Goal: Task Accomplishment & Management: Manage account settings

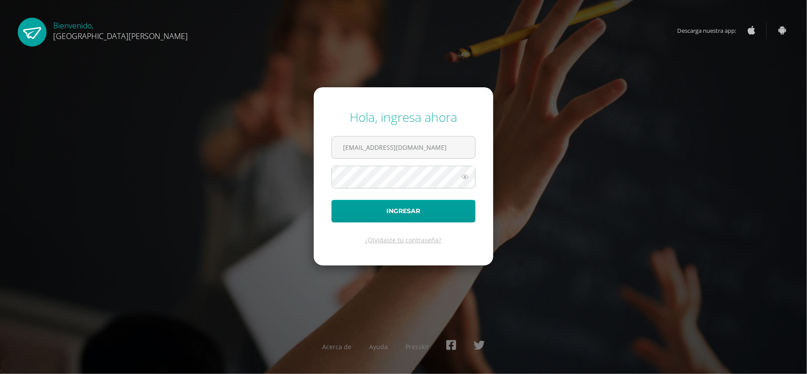
type input "criteriosprimaria@bilinguesanjuan.edu.gt"
click at [462, 173] on icon at bounding box center [465, 176] width 12 height 11
click at [391, 204] on button "Ingresar" at bounding box center [403, 211] width 144 height 23
click at [374, 147] on input "text" at bounding box center [403, 147] width 143 height 22
type input "[EMAIL_ADDRESS][DOMAIN_NAME]"
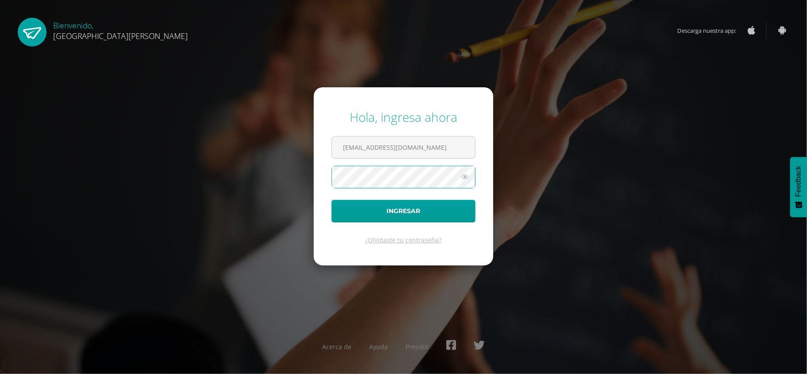
click at [463, 177] on icon at bounding box center [465, 176] width 12 height 11
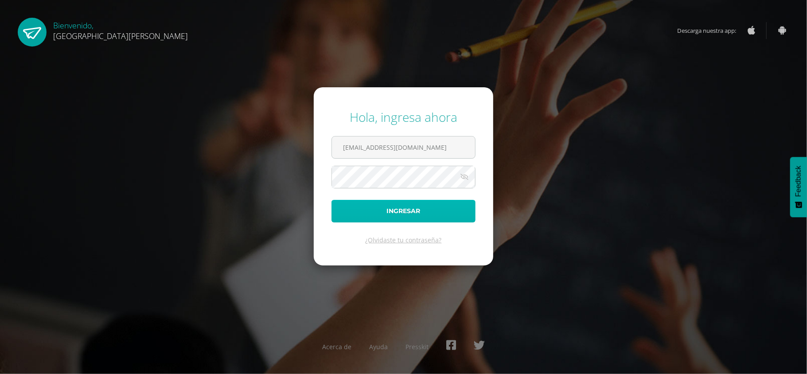
click at [411, 213] on button "Ingresar" at bounding box center [403, 211] width 144 height 23
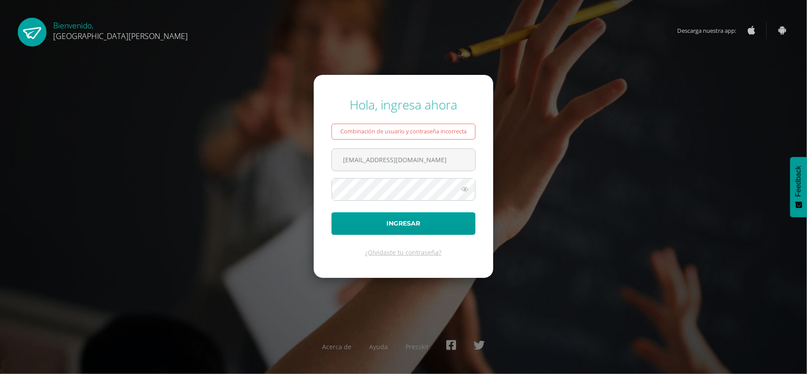
click at [237, 70] on div "Hola, ingresa ahora Combinación de usuario y contraseña incorrecta criteriospri…" at bounding box center [403, 187] width 814 height 374
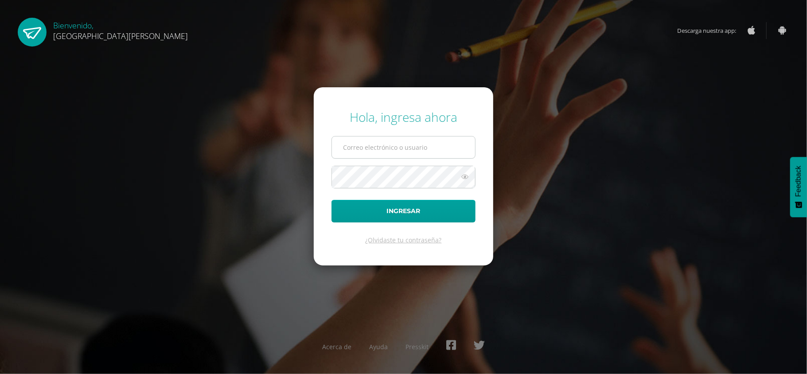
click at [389, 153] on input "text" at bounding box center [403, 147] width 143 height 22
type input "[EMAIL_ADDRESS][DOMAIN_NAME]"
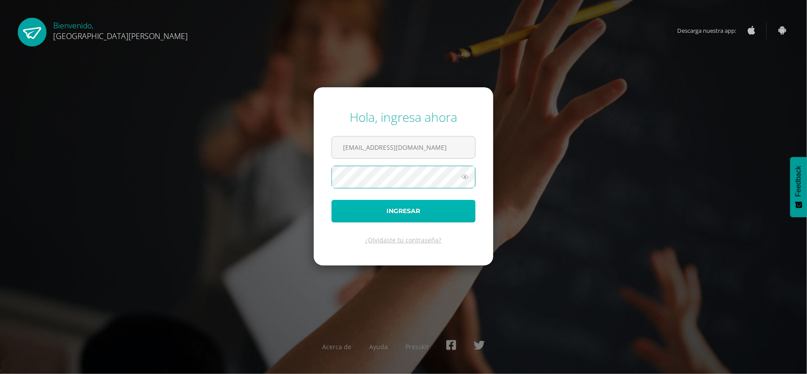
click at [363, 210] on button "Ingresar" at bounding box center [403, 211] width 144 height 23
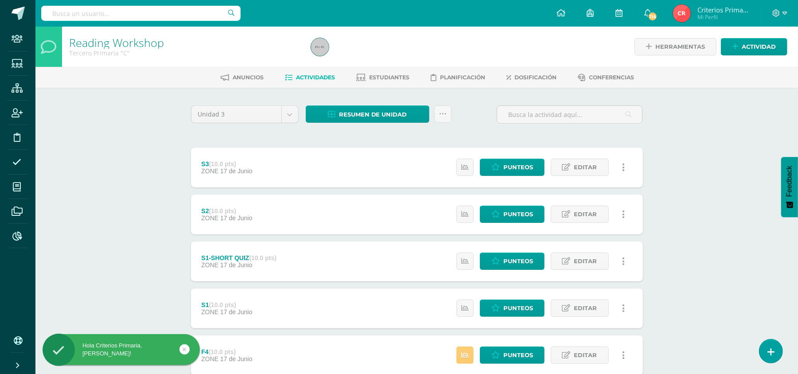
click at [363, 210] on div "S2 (10.0 pts) ZONE 17 de Junio Estatus de Actividad: 0 Estudiantes sin califica…" at bounding box center [417, 214] width 452 height 40
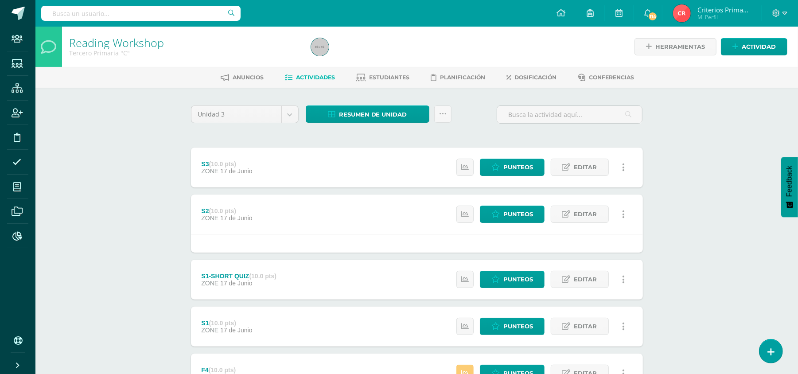
click at [121, 139] on div "Reading Workshop Tercero Primaria "C" Herramientas Detalle de asistencias Activ…" at bounding box center [416, 287] width 762 height 520
click at [560, 15] on icon at bounding box center [560, 13] width 9 height 8
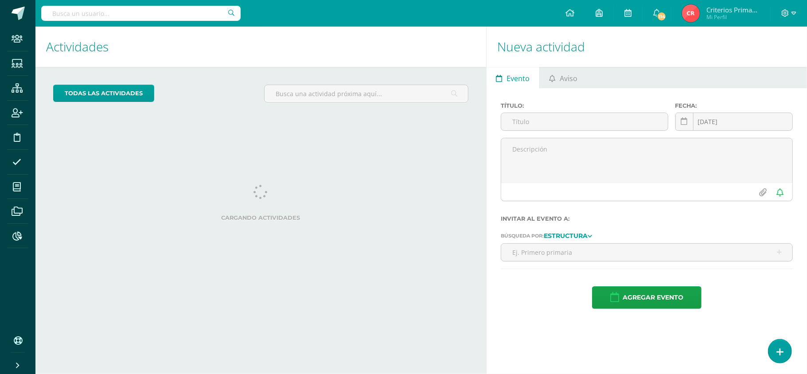
click at [62, 17] on input "text" at bounding box center [140, 13] width 199 height 15
type input "Isabel Aceituno"
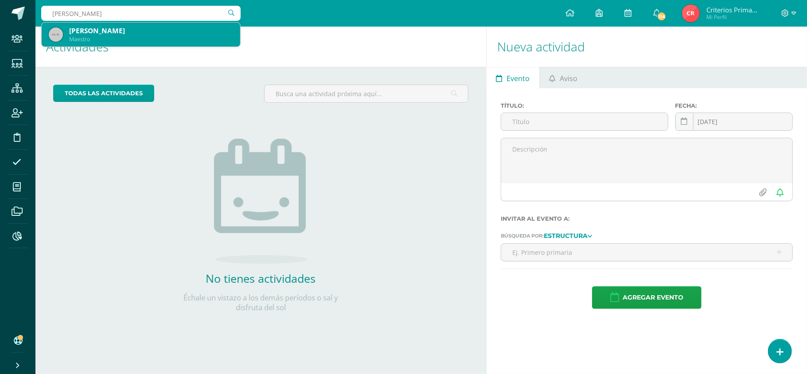
click at [138, 34] on div "Isabel Aceituno" at bounding box center [151, 30] width 164 height 9
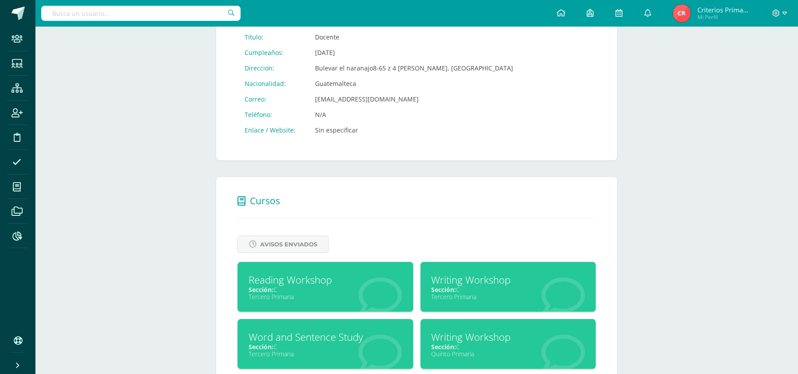
scroll to position [277, 0]
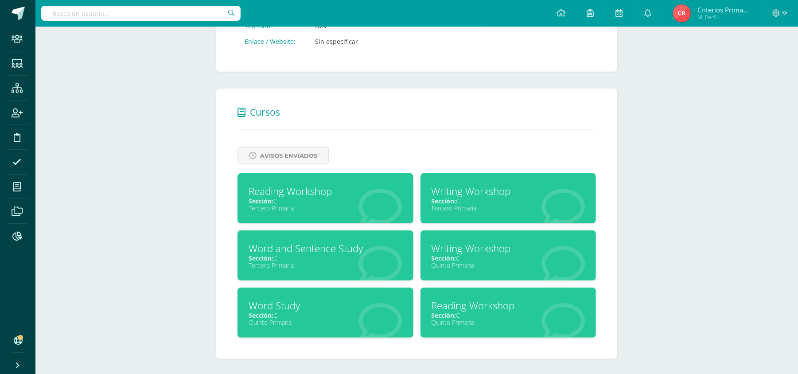
click at [279, 211] on div "Reading Workshop Sección: C Tercero Primaria" at bounding box center [325, 198] width 176 height 50
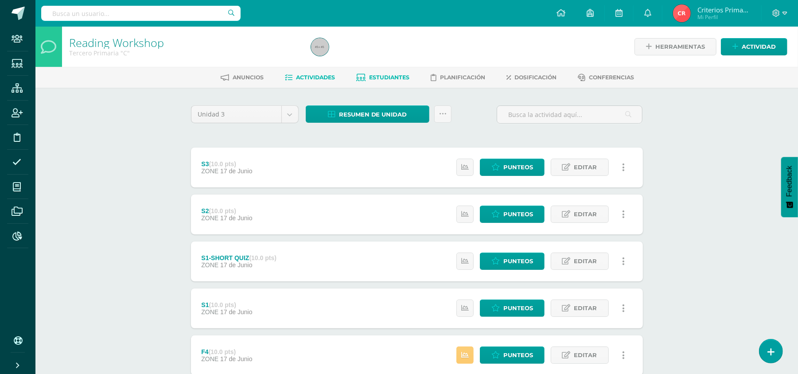
click at [383, 75] on span "Estudiantes" at bounding box center [389, 77] width 40 height 7
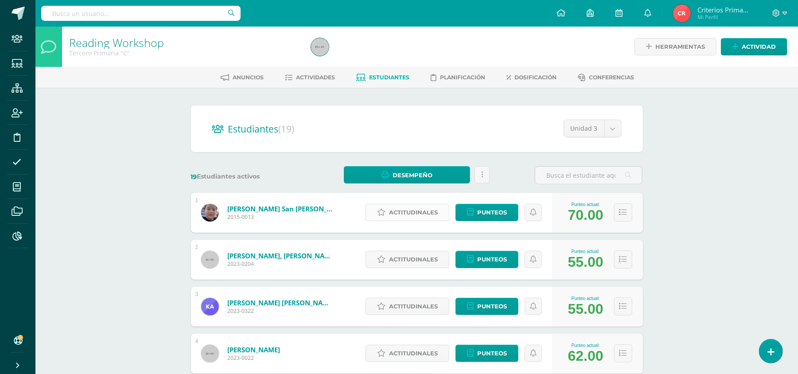
click at [428, 216] on span "Actitudinales" at bounding box center [413, 212] width 49 height 16
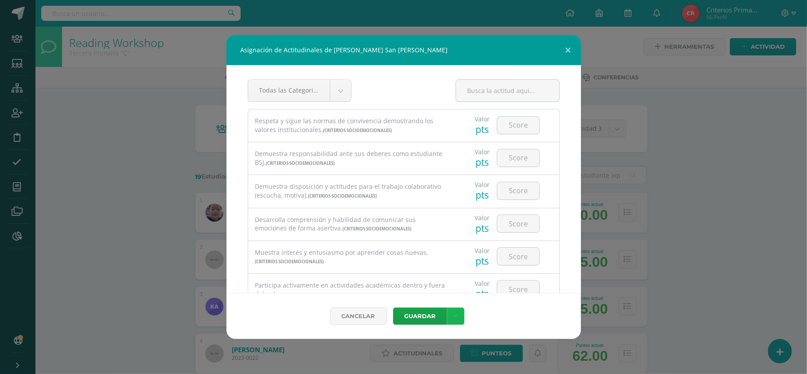
click at [452, 322] on link at bounding box center [455, 315] width 17 height 17
click at [487, 319] on div "Cancelar [GEOGRAPHIC_DATA]" at bounding box center [403, 316] width 354 height 46
